Goal: Book appointment/travel/reservation

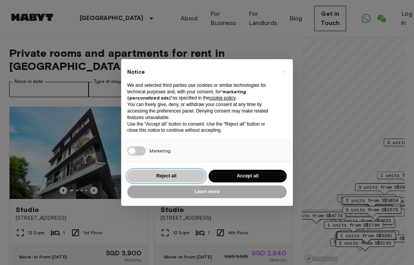
click at [155, 174] on button "Reject all" at bounding box center [166, 175] width 78 height 13
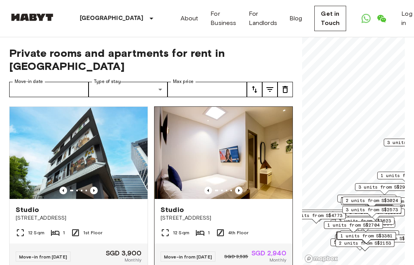
click at [200, 177] on img at bounding box center [224, 153] width 138 height 92
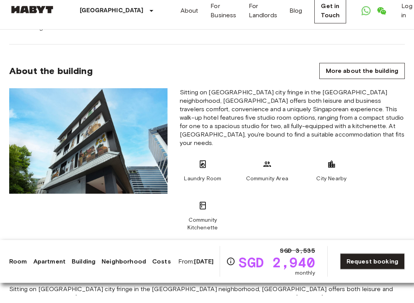
scroll to position [478, 0]
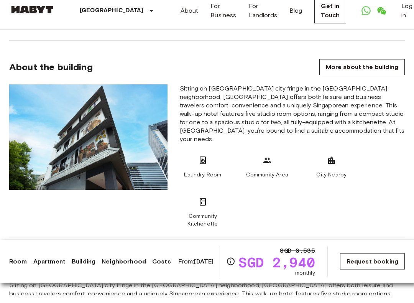
click at [377, 269] on link "Request booking" at bounding box center [372, 269] width 65 height 16
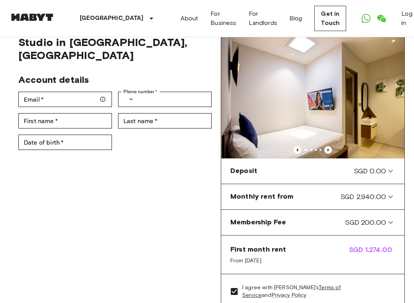
scroll to position [27, 0]
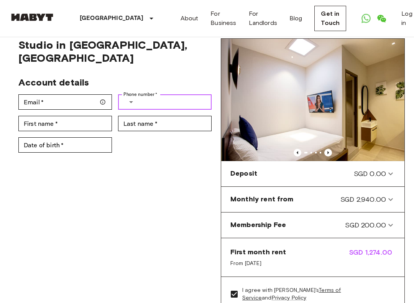
click at [133, 97] on icon "Select country" at bounding box center [131, 101] width 9 height 9
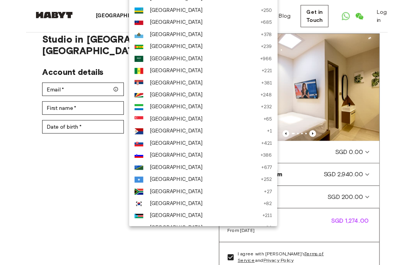
scroll to position [2482, 0]
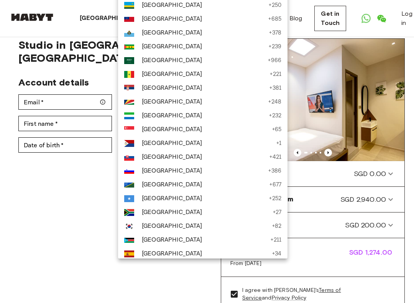
click at [148, 133] on span "[GEOGRAPHIC_DATA]" at bounding box center [205, 129] width 127 height 9
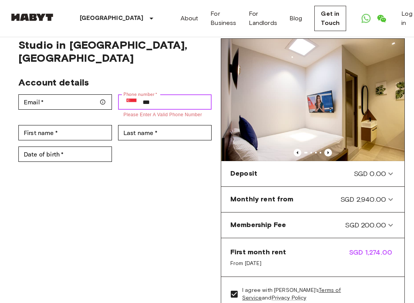
click at [162, 94] on input "***" at bounding box center [177, 101] width 69 height 15
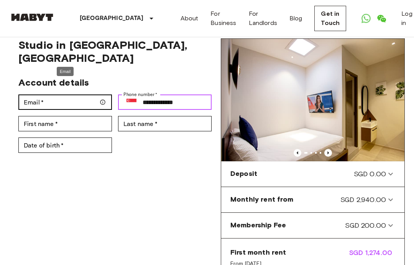
type input "**********"
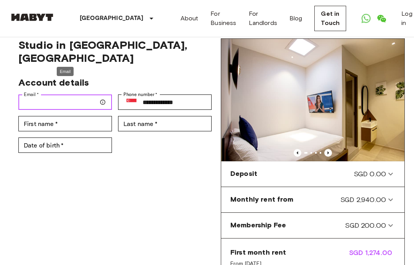
click at [90, 94] on input "Email   *" at bounding box center [65, 101] width 94 height 15
type input "**********"
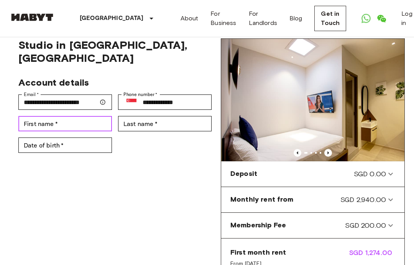
type input "***"
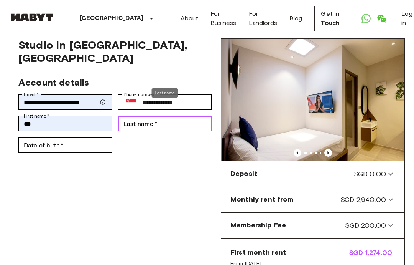
click at [123, 116] on input "Last name   *" at bounding box center [165, 123] width 94 height 15
type input "********"
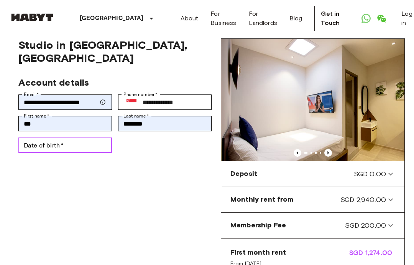
click at [32, 137] on div "Date of birth   * Date of birth   *" at bounding box center [65, 144] width 94 height 15
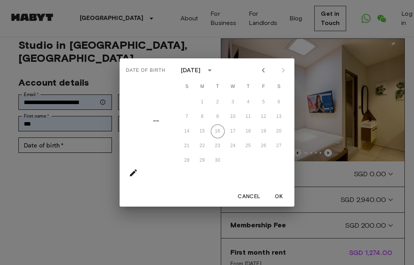
click at [185, 134] on div "14 15 16 17 18 19 20" at bounding box center [233, 131] width 123 height 14
click at [187, 131] on div "14 15 16 17 18 19 20" at bounding box center [233, 131] width 123 height 14
click at [214, 69] on icon "calendar view is open, switch to year view" at bounding box center [209, 70] width 9 height 9
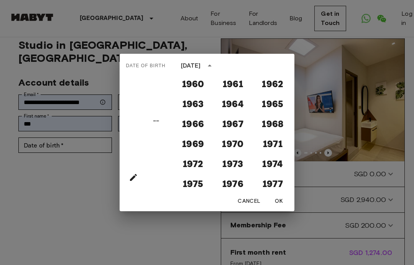
scroll to position [400, 0]
click at [206, 125] on button "1966" at bounding box center [193, 123] width 28 height 14
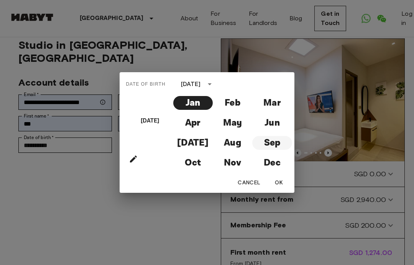
click at [273, 138] on button "Sep" at bounding box center [271, 143] width 39 height 14
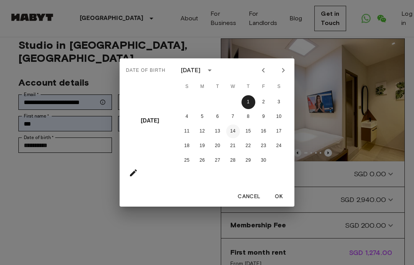
click at [237, 132] on button "14" at bounding box center [233, 131] width 14 height 14
type input "**********"
click at [278, 196] on button "OK" at bounding box center [279, 196] width 25 height 14
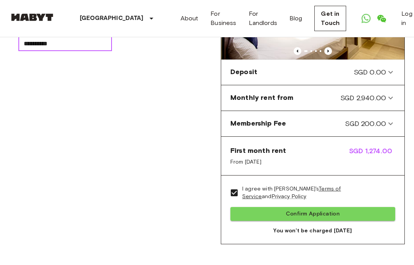
scroll to position [129, 0]
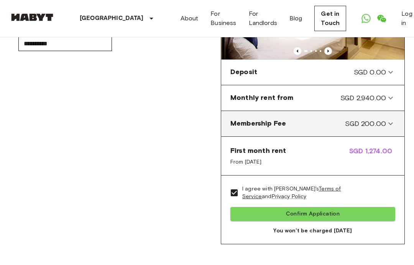
click at [390, 124] on icon at bounding box center [390, 123] width 9 height 9
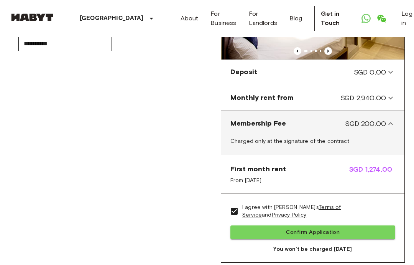
click at [390, 124] on icon at bounding box center [390, 123] width 9 height 9
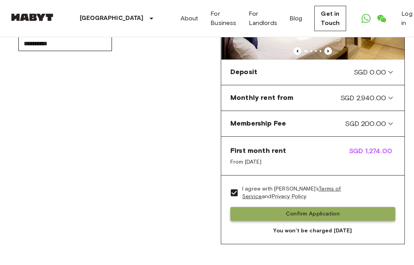
click at [313, 215] on button "Confirm Application" at bounding box center [312, 214] width 165 height 14
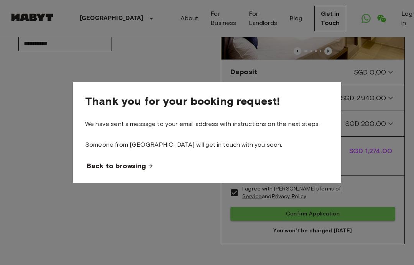
click at [137, 170] on span "Back to browsing" at bounding box center [116, 165] width 59 height 9
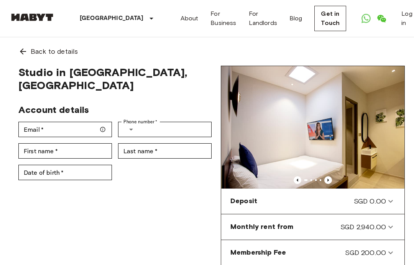
scroll to position [160, 0]
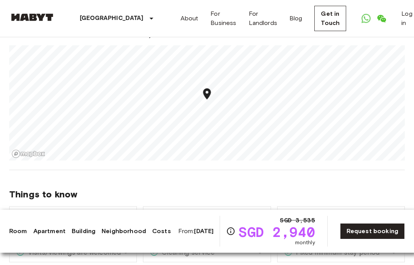
scroll to position [763, 0]
